Goal: Transaction & Acquisition: Purchase product/service

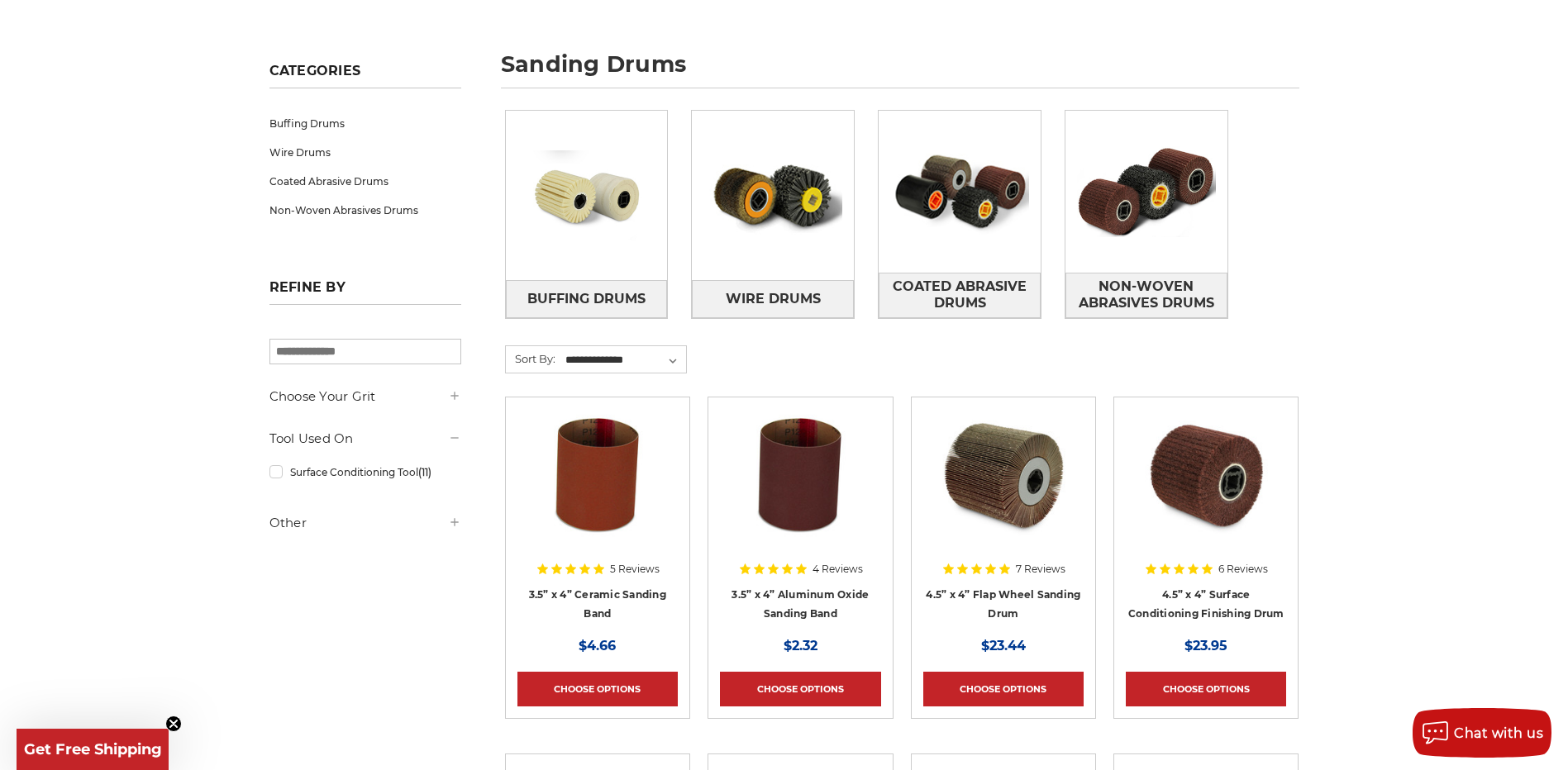
scroll to position [248, 0]
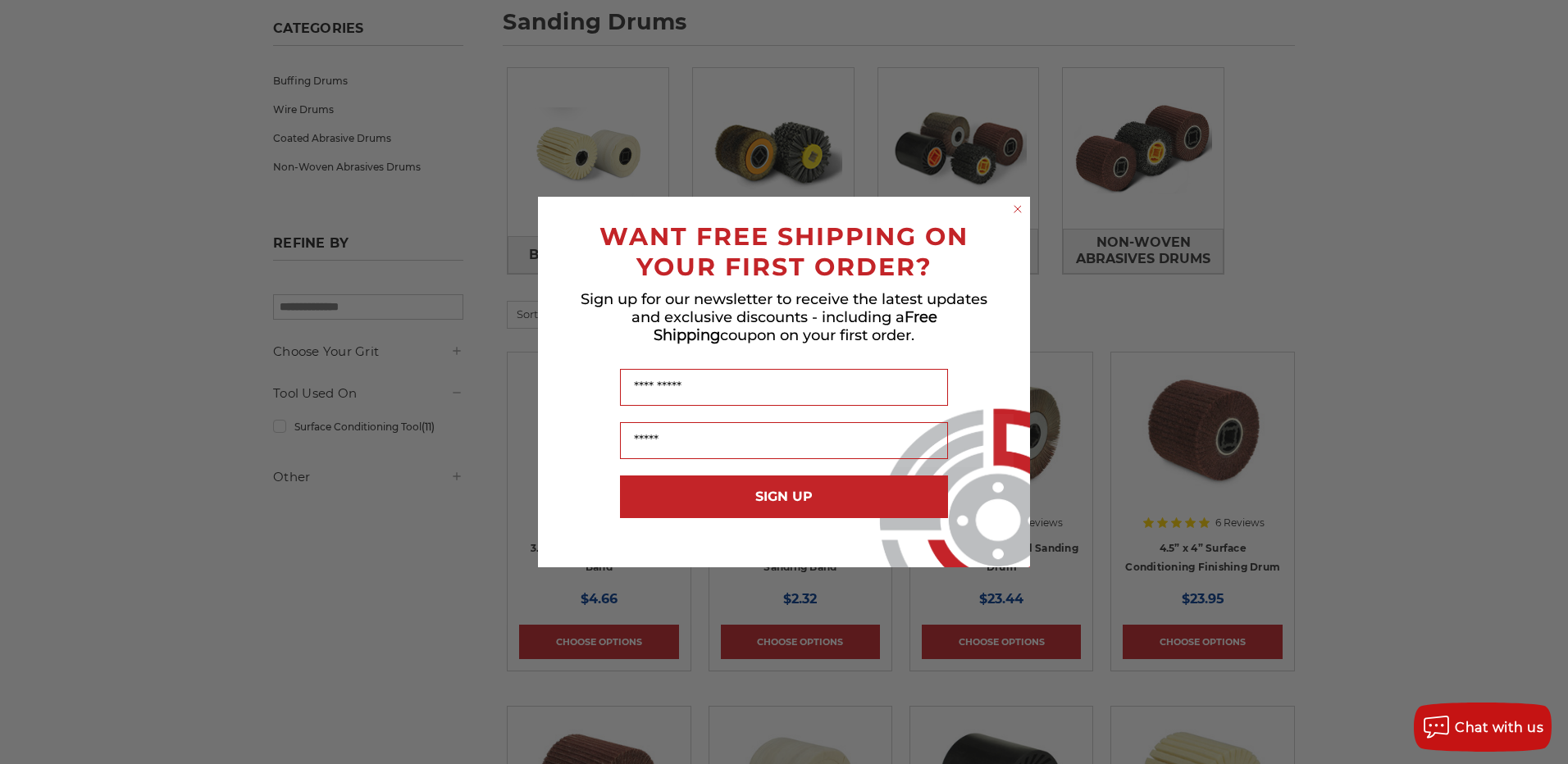
click at [1017, 203] on circle "Close dialog" at bounding box center [1018, 210] width 16 height 16
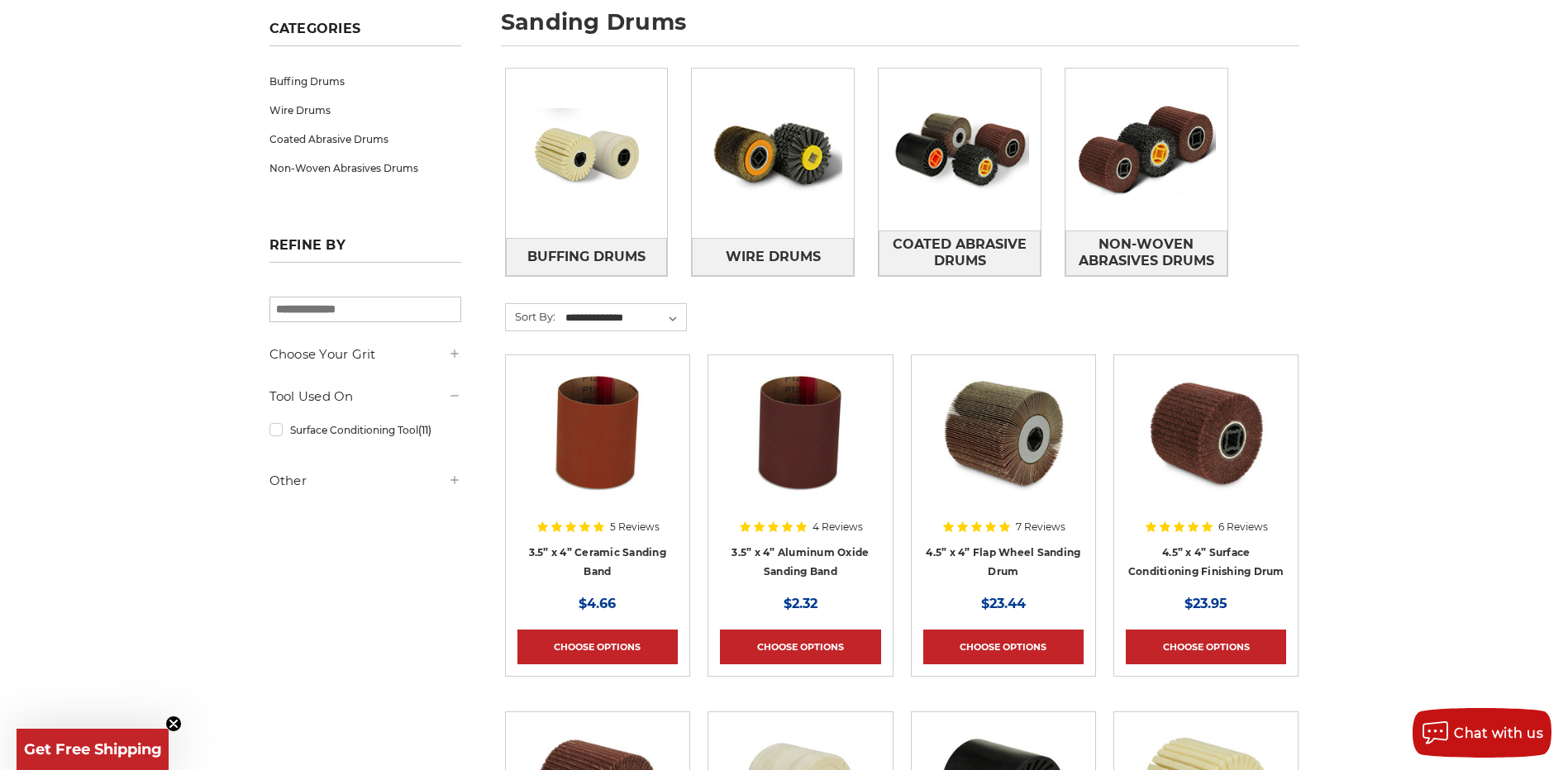
click at [1027, 420] on img at bounding box center [1004, 433] width 133 height 133
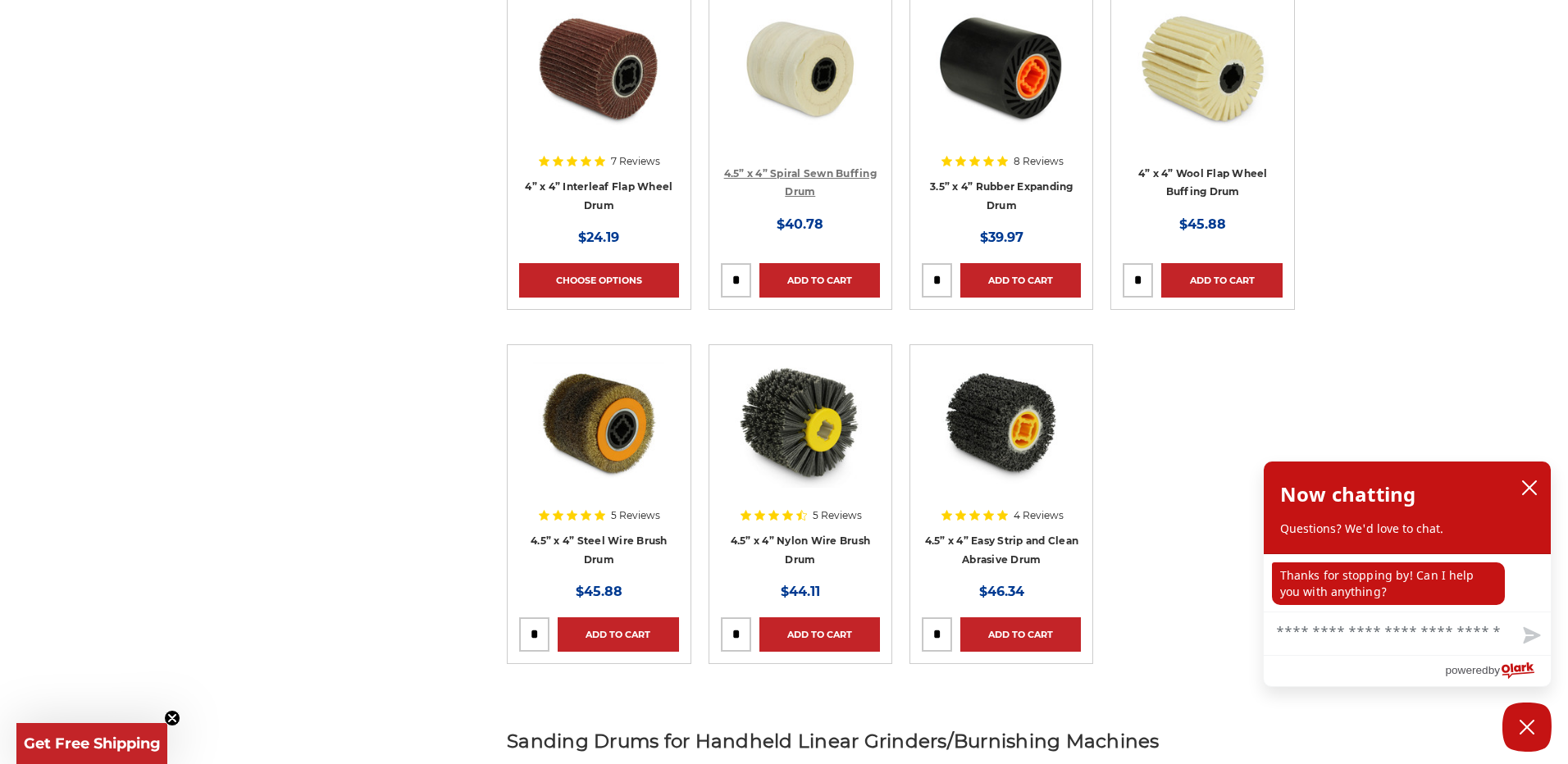
scroll to position [985, 0]
